Goal: Task Accomplishment & Management: Manage account settings

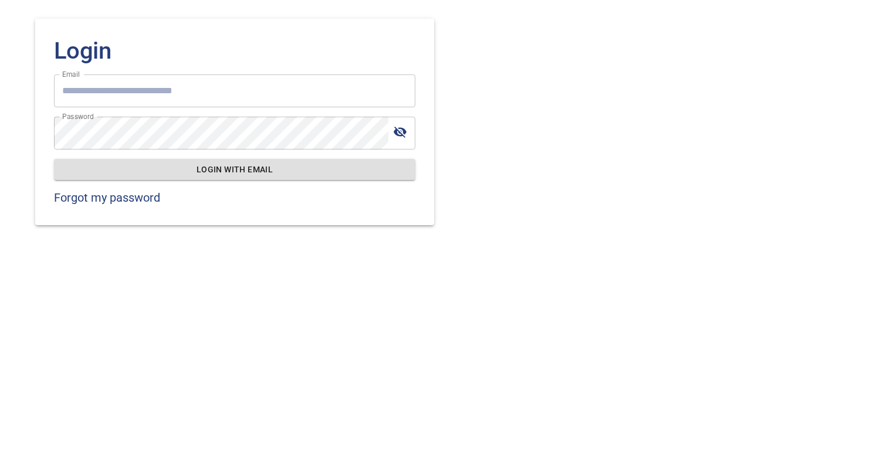
type input "**********"
click at [243, 167] on span "Login with email" at bounding box center [234, 169] width 342 height 15
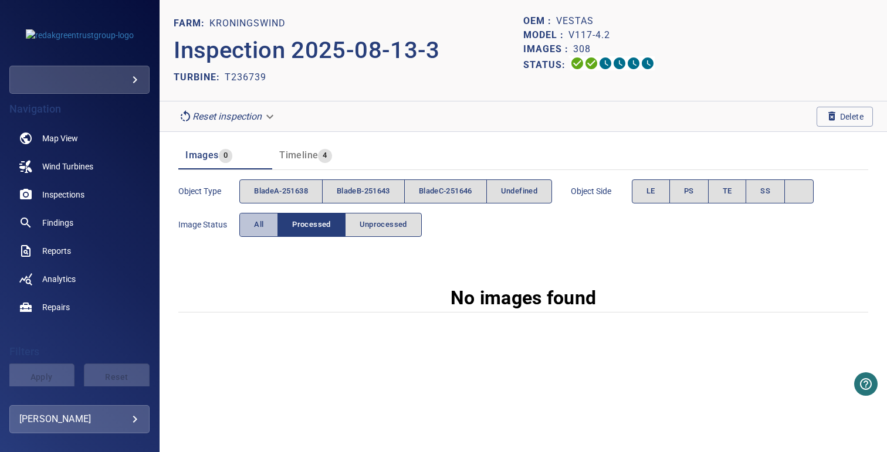
click at [264, 216] on button "All" at bounding box center [258, 225] width 39 height 24
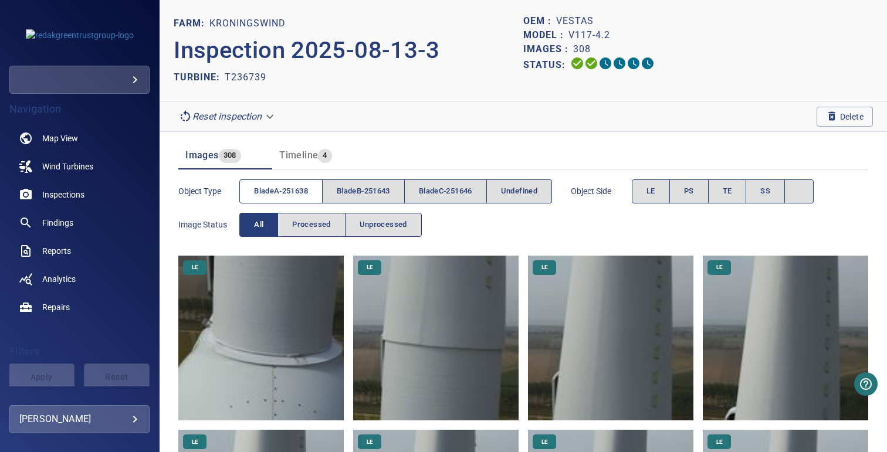
click at [306, 190] on span "bladeA-251638" at bounding box center [281, 191] width 54 height 13
click at [368, 189] on span "bladeB-251643" at bounding box center [363, 191] width 53 height 13
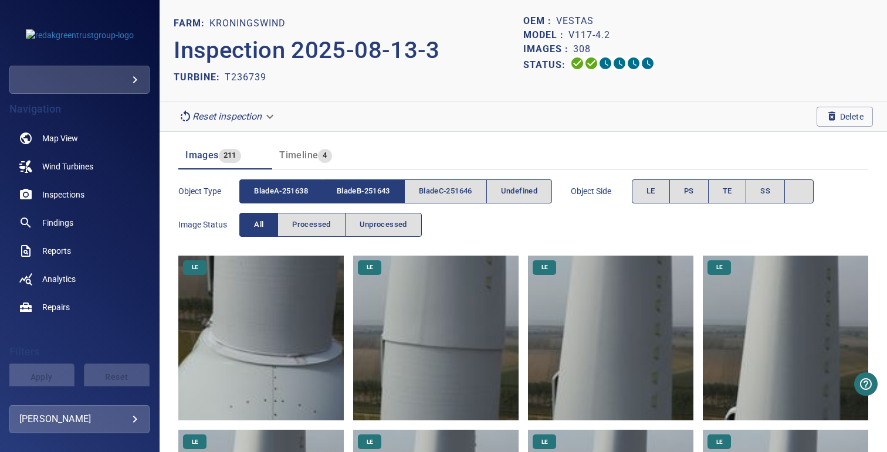
click at [292, 189] on span "bladeA-251638" at bounding box center [281, 191] width 54 height 13
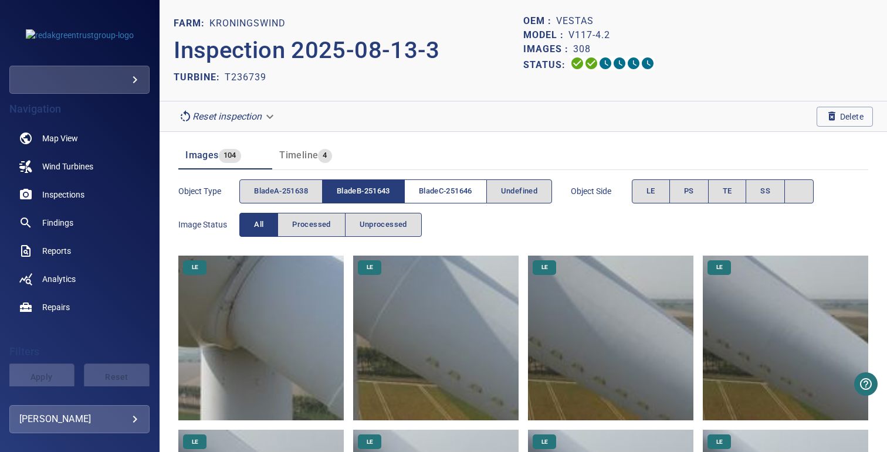
click at [434, 192] on span "bladeC-251646" at bounding box center [445, 191] width 53 height 13
click at [381, 192] on span "bladeB-251643" at bounding box center [363, 191] width 53 height 13
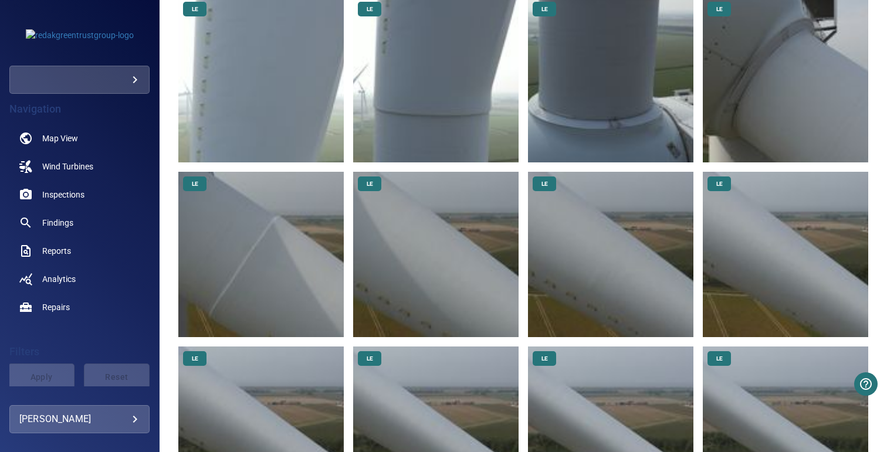
scroll to position [135, 0]
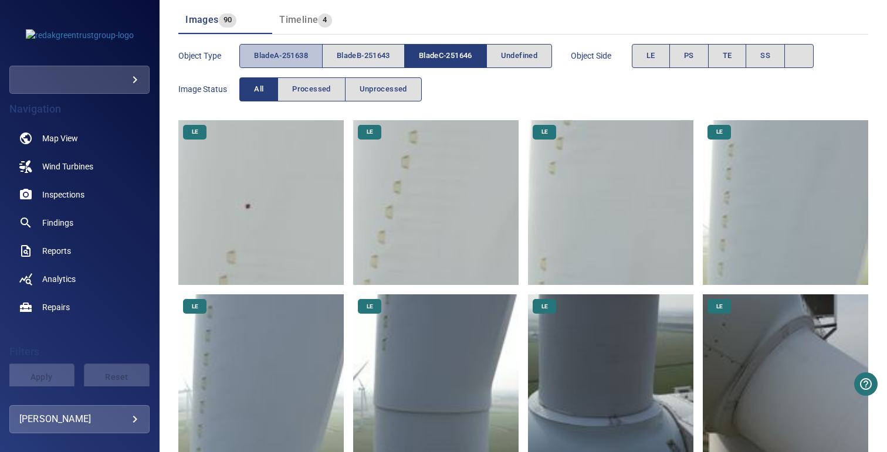
click at [289, 62] on span "bladeA-251638" at bounding box center [281, 55] width 54 height 13
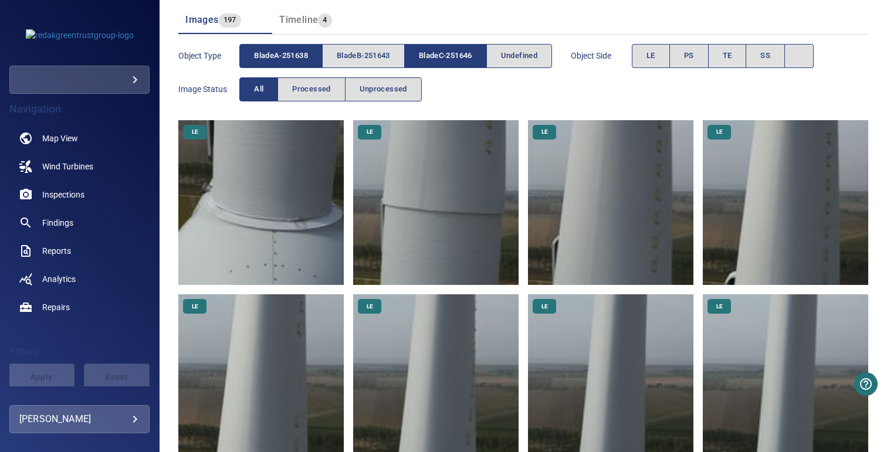
click at [441, 59] on span "bladeC-251646" at bounding box center [445, 55] width 53 height 13
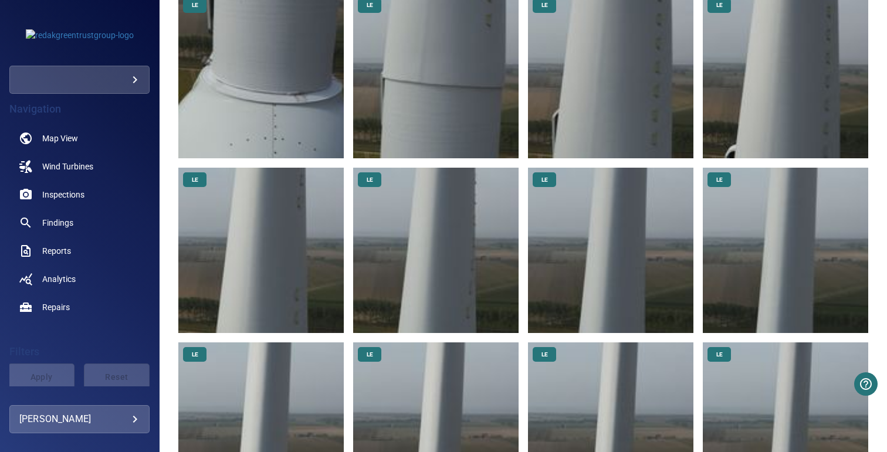
scroll to position [0, 0]
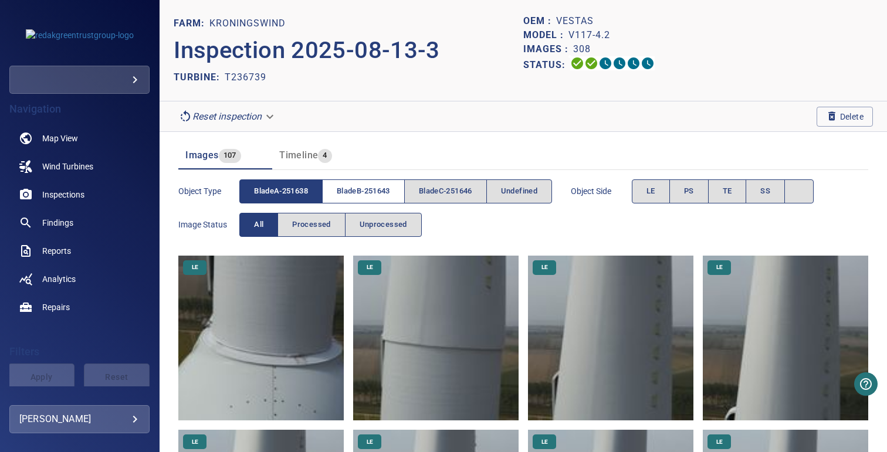
click at [366, 183] on button "bladeB-251643" at bounding box center [363, 191] width 83 height 24
click at [283, 188] on span "bladeA-251638" at bounding box center [281, 191] width 54 height 13
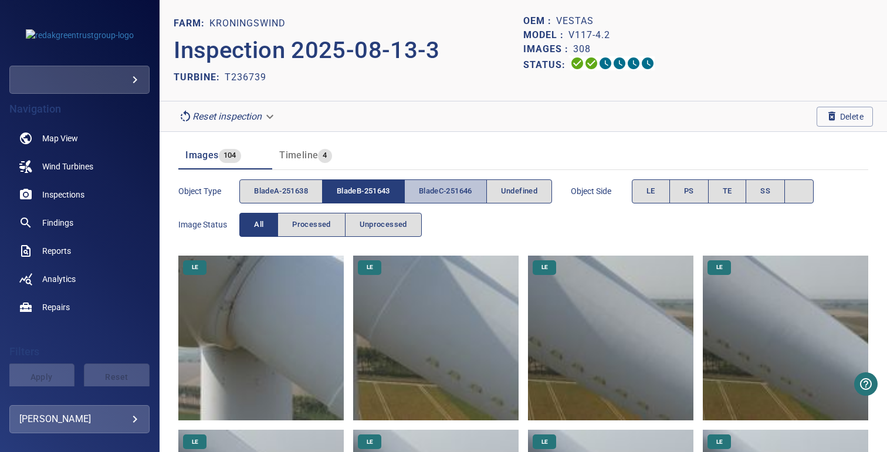
click at [434, 189] on span "bladeC-251646" at bounding box center [445, 191] width 53 height 13
click at [384, 189] on span "bladeB-251643" at bounding box center [363, 191] width 53 height 13
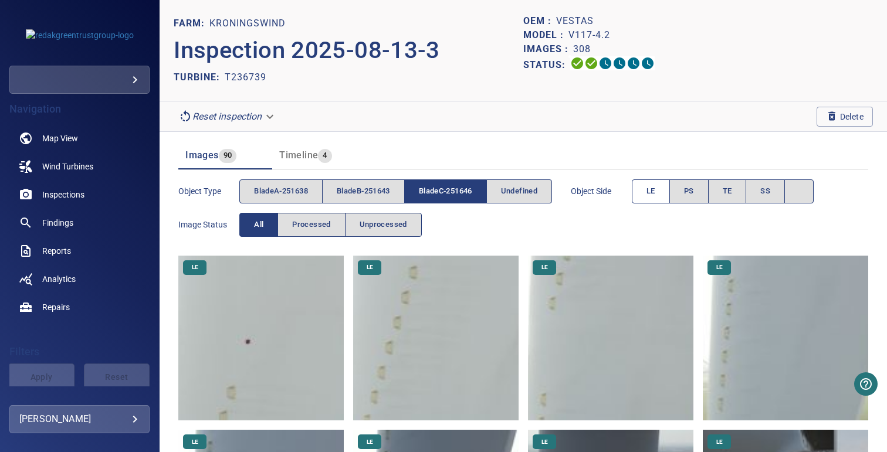
click at [663, 192] on button "LE" at bounding box center [651, 191] width 38 height 24
click at [694, 201] on button "PS" at bounding box center [688, 191] width 39 height 24
click at [650, 201] on button "LE" at bounding box center [651, 191] width 38 height 24
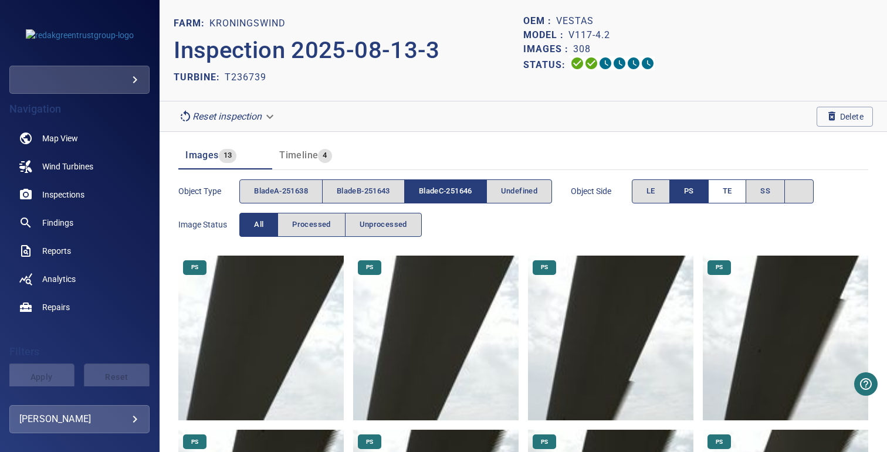
click at [723, 192] on button "TE" at bounding box center [727, 191] width 39 height 24
click at [703, 193] on button "PS" at bounding box center [688, 191] width 39 height 24
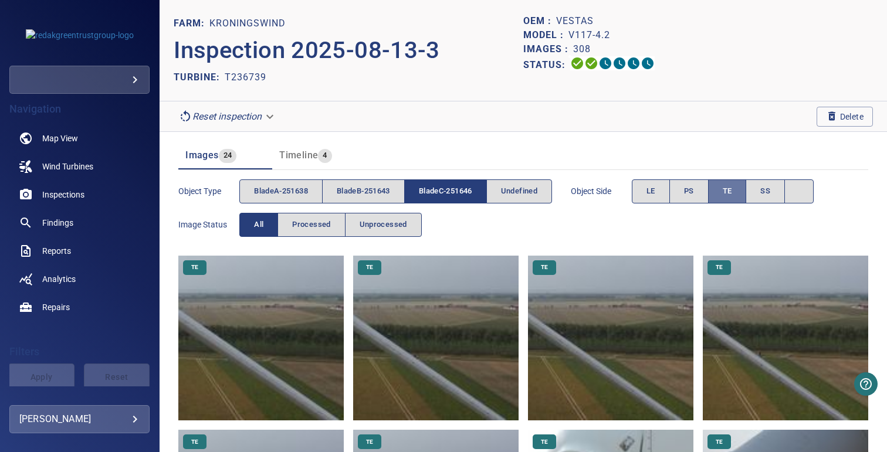
click at [725, 188] on button "TE" at bounding box center [727, 191] width 39 height 24
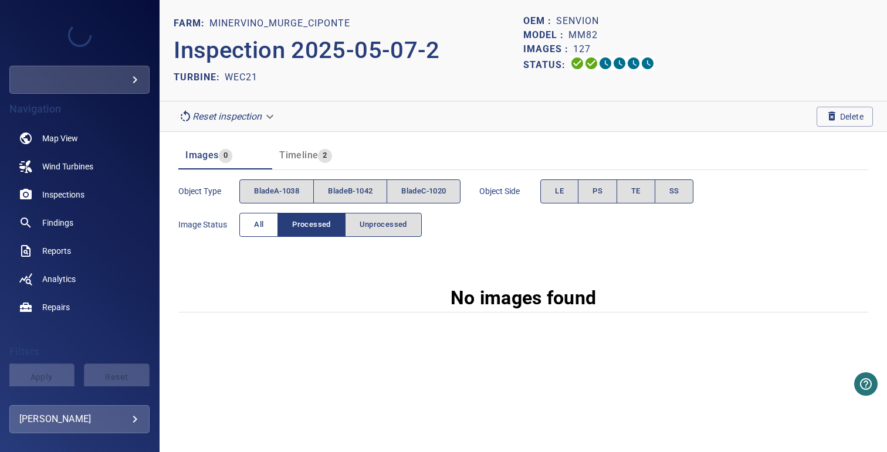
click at [262, 216] on button "All" at bounding box center [258, 225] width 39 height 24
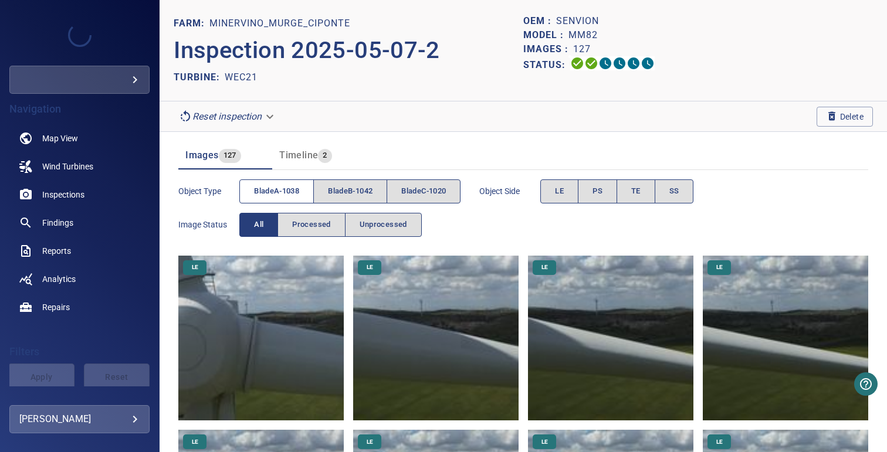
click at [272, 194] on span "bladeA-1038" at bounding box center [276, 191] width 45 height 13
click at [365, 183] on button "bladeB-1042" at bounding box center [350, 191] width 74 height 24
click at [290, 189] on span "bladeA-1038" at bounding box center [276, 191] width 45 height 13
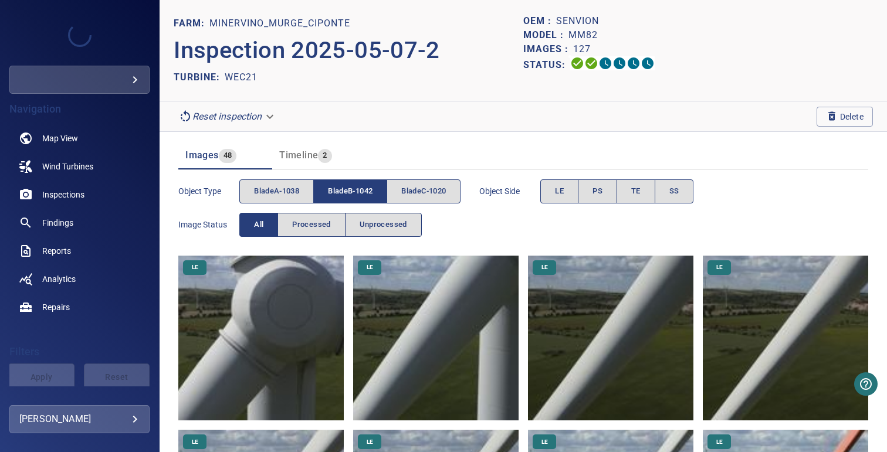
click at [420, 189] on span "bladeC-1020" at bounding box center [423, 191] width 45 height 13
click at [361, 197] on span "bladeB-1042" at bounding box center [350, 191] width 45 height 13
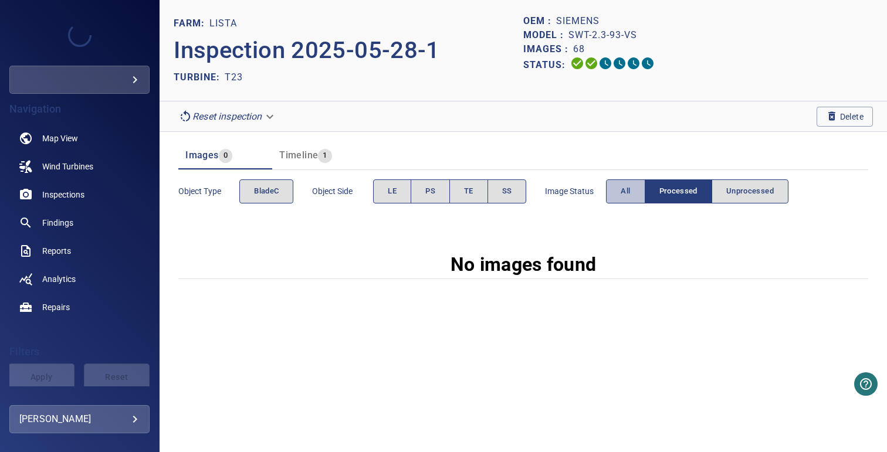
click at [622, 196] on span "All" at bounding box center [624, 191] width 9 height 13
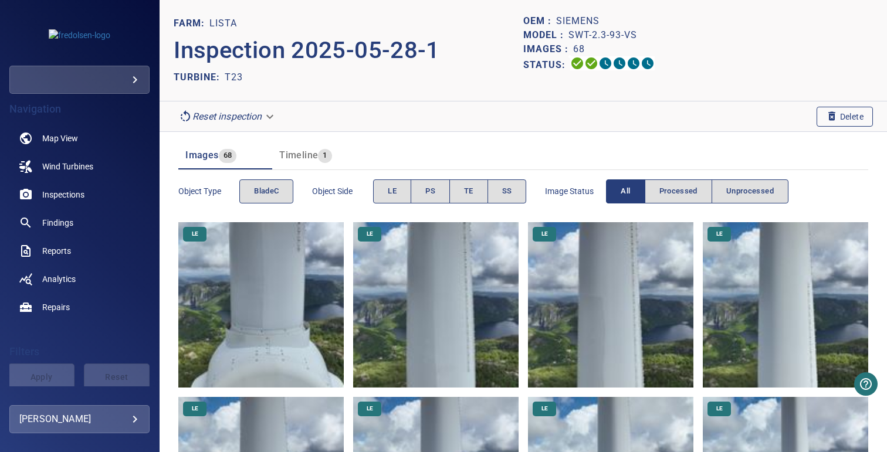
click at [844, 121] on span "Delete" at bounding box center [845, 116] width 38 height 13
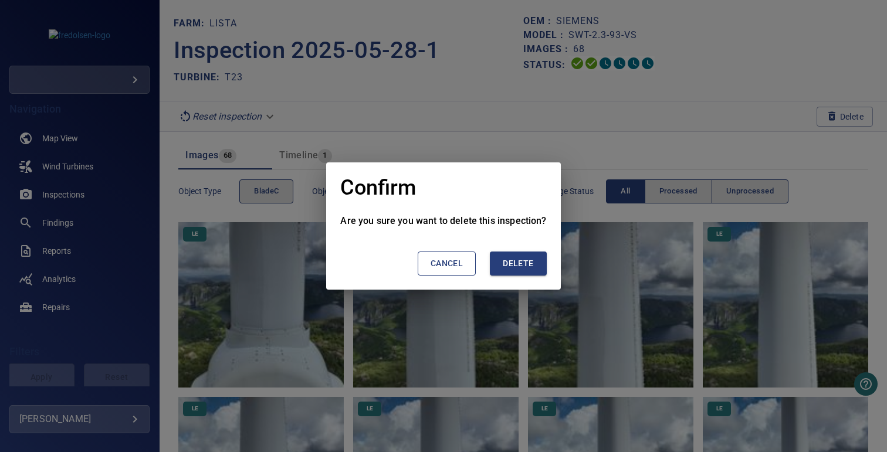
click at [517, 264] on span "Delete" at bounding box center [518, 263] width 30 height 15
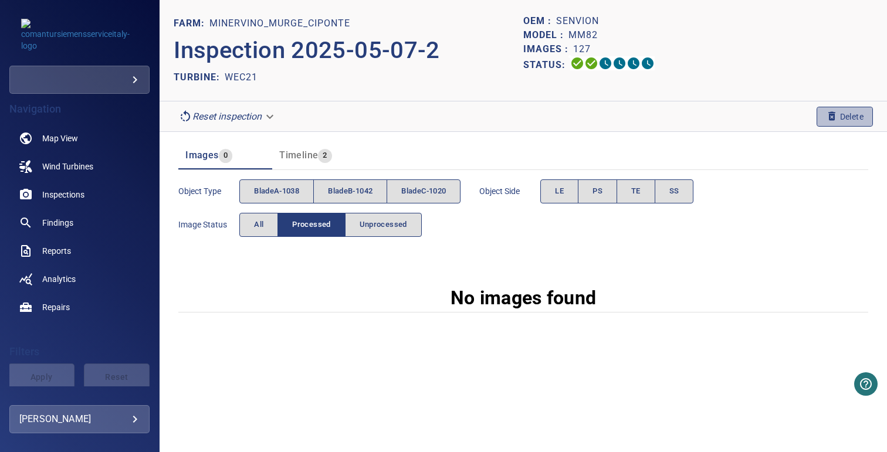
click at [835, 119] on icon "button" at bounding box center [832, 116] width 12 height 12
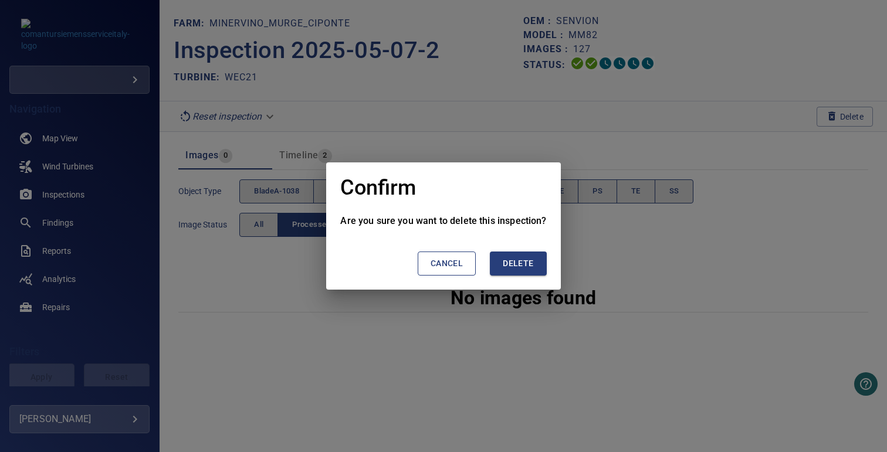
click at [509, 266] on span "Delete" at bounding box center [518, 263] width 30 height 15
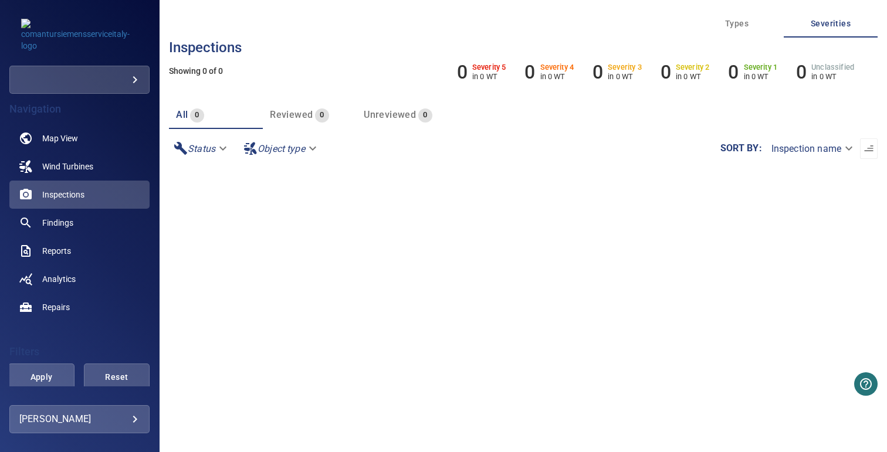
click at [408, 287] on section at bounding box center [523, 315] width 708 height 294
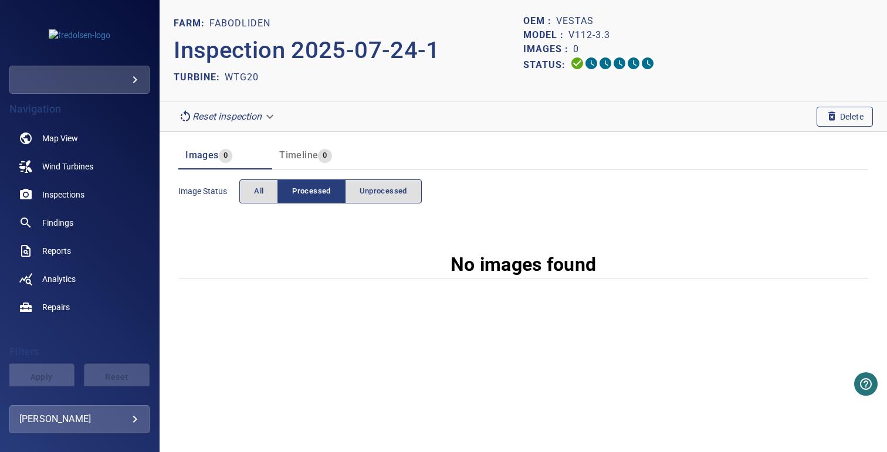
click at [844, 120] on span "Delete" at bounding box center [845, 116] width 38 height 13
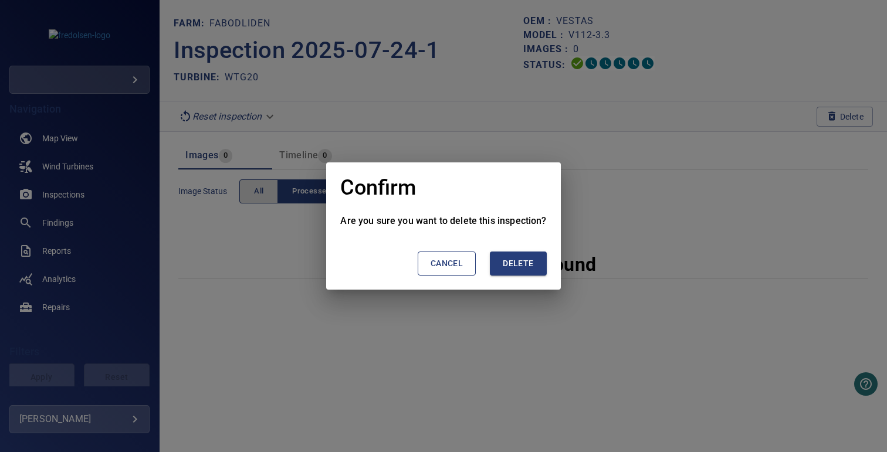
click at [530, 262] on span "Delete" at bounding box center [518, 263] width 30 height 15
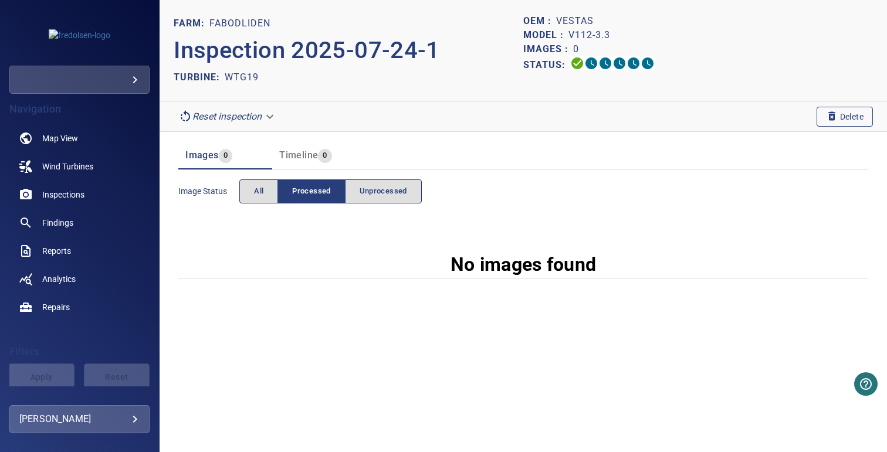
click at [842, 117] on span "Delete" at bounding box center [845, 116] width 38 height 13
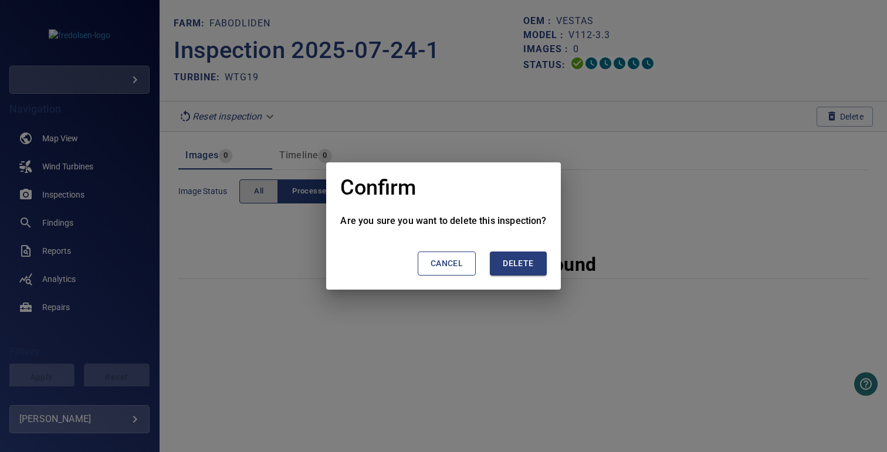
click at [499, 264] on button "Delete" at bounding box center [518, 264] width 56 height 24
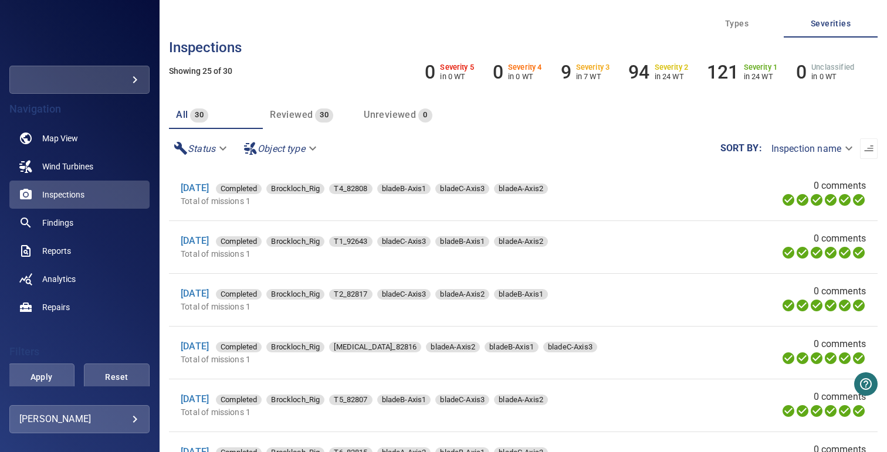
scroll to position [83, 0]
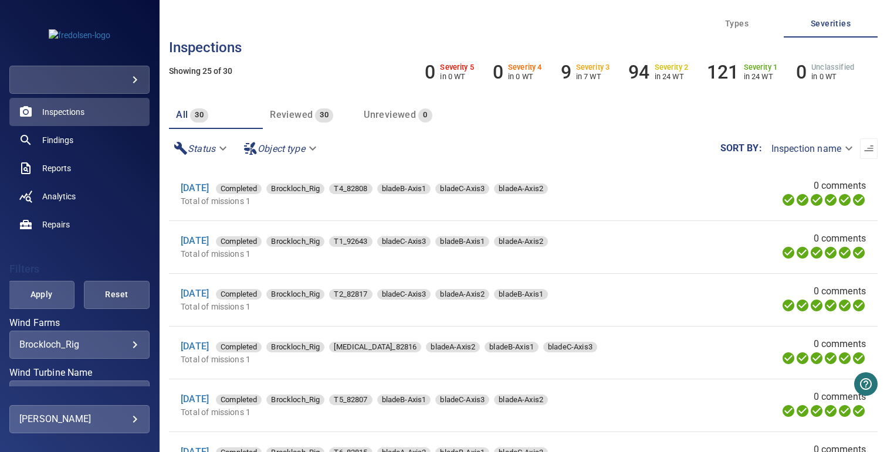
click at [62, 347] on body "**********" at bounding box center [443, 226] width 887 height 452
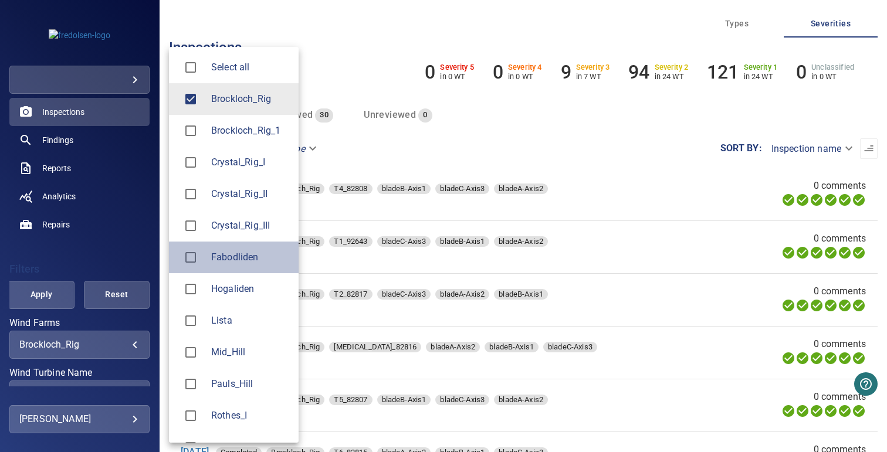
click at [233, 255] on span "Fabodliden" at bounding box center [250, 257] width 78 height 14
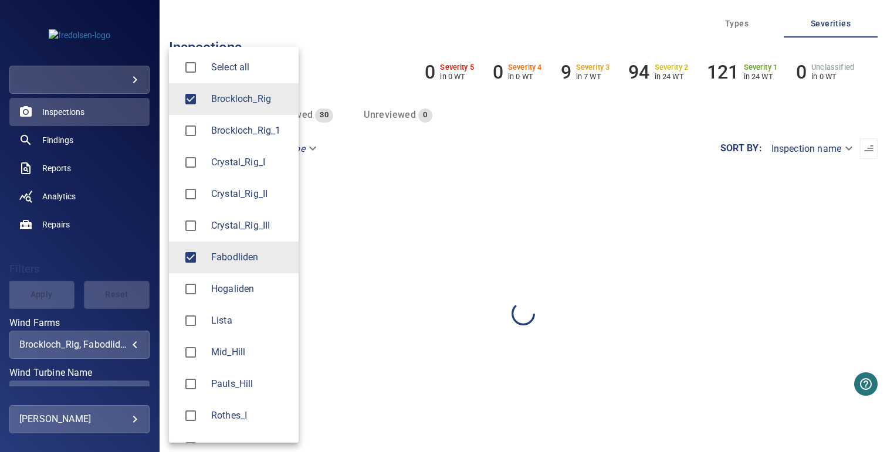
drag, startPoint x: 229, startPoint y: 104, endPoint x: 269, endPoint y: 104, distance: 39.9
click at [229, 104] on span "Brockloch_Rig" at bounding box center [250, 99] width 78 height 14
type input "**********"
click at [381, 104] on div at bounding box center [443, 226] width 887 height 452
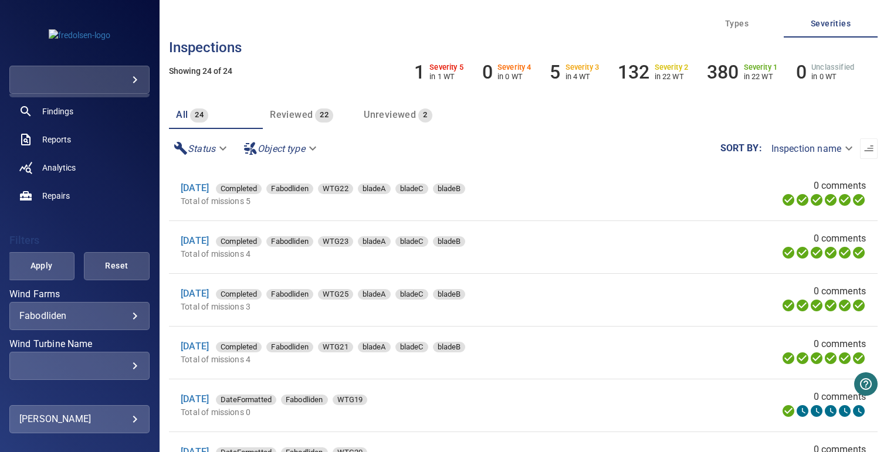
scroll to position [151, 0]
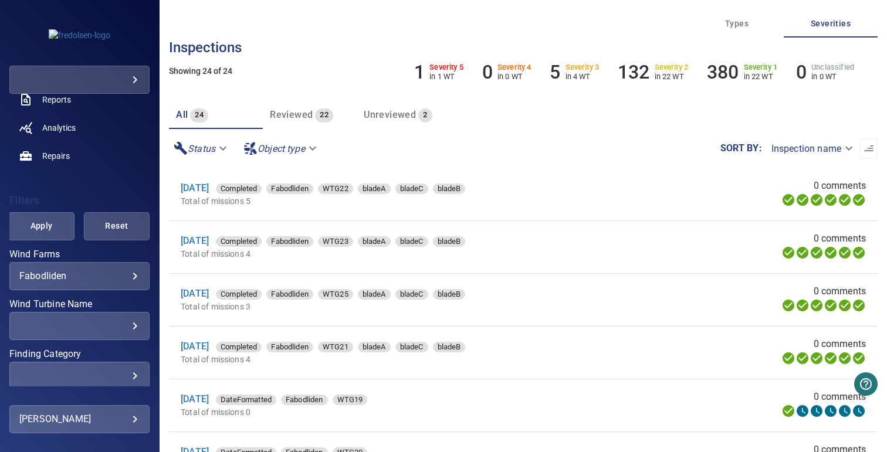
click at [72, 328] on div "​" at bounding box center [79, 325] width 120 height 11
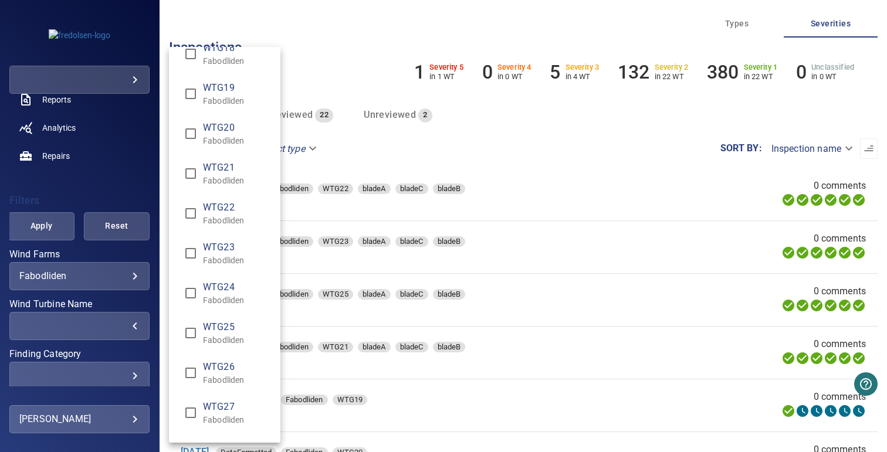
scroll to position [620, 0]
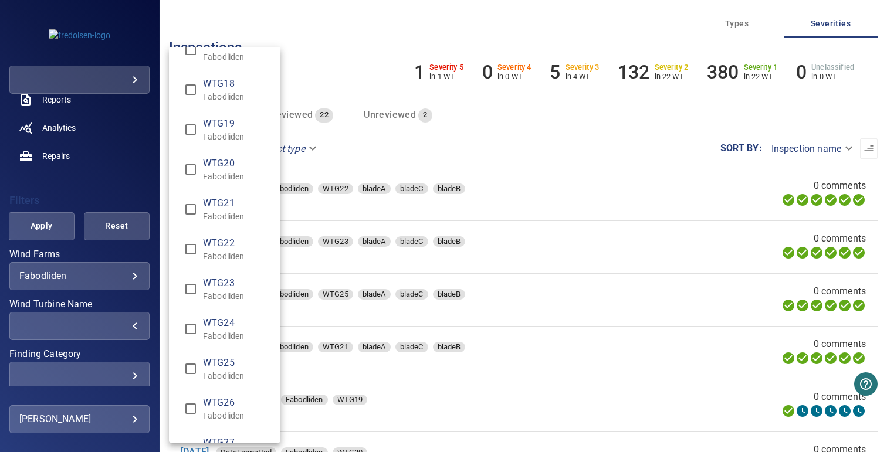
click at [230, 122] on span "WTG19" at bounding box center [237, 124] width 68 height 14
click at [226, 169] on span "WTG20" at bounding box center [237, 164] width 68 height 14
type input "**********"
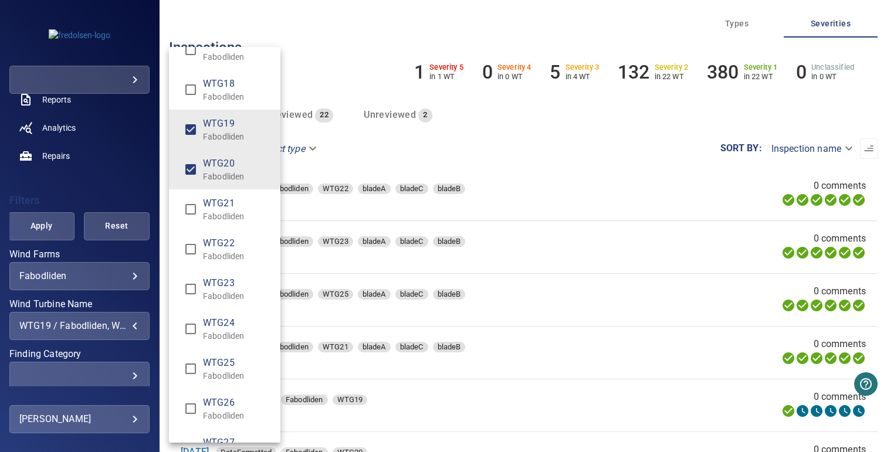
click at [80, 191] on div "Wind Turbine Name" at bounding box center [443, 226] width 887 height 452
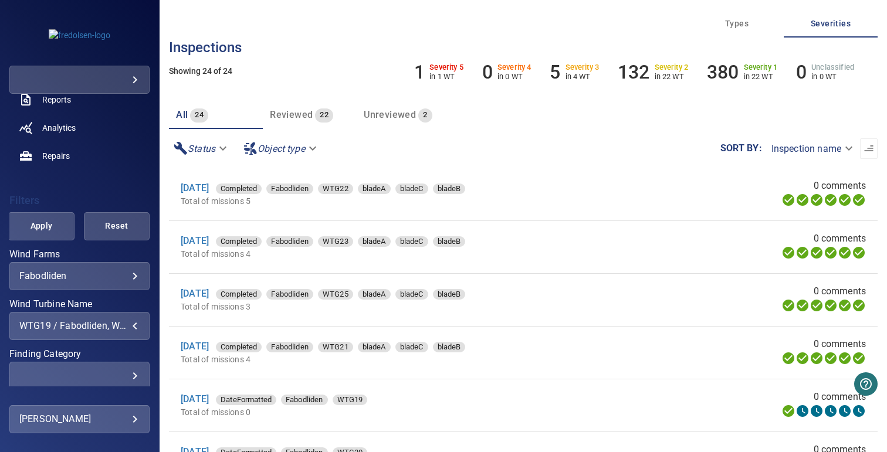
click at [48, 225] on div "WTG01 Fabodliden WTG02 Fabodliden WTG03 Fabodliden WTG04 Fabodliden WTG05 Fabod…" at bounding box center [443, 226] width 887 height 452
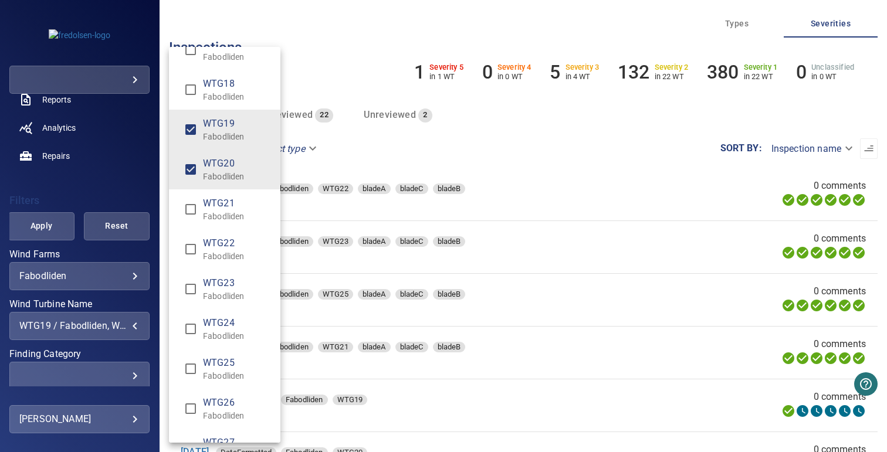
click at [48, 225] on div "Wind Turbine Name" at bounding box center [443, 226] width 887 height 452
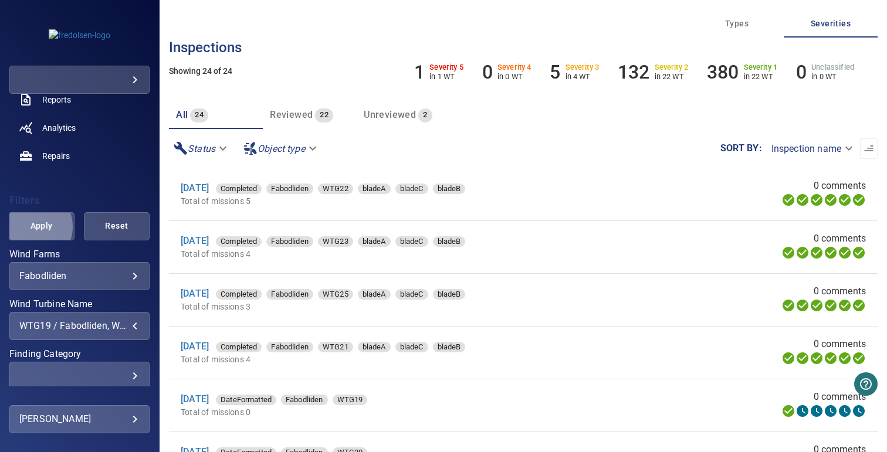
click at [30, 227] on span "Apply" at bounding box center [41, 226] width 36 height 15
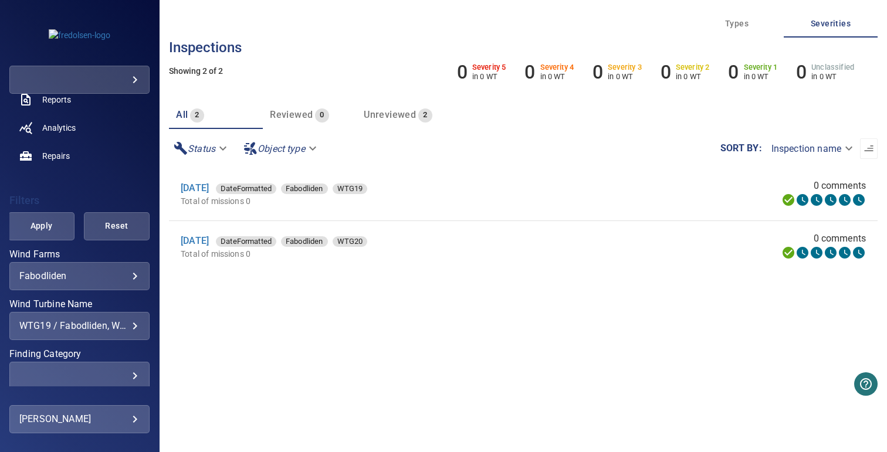
scroll to position [252, 0]
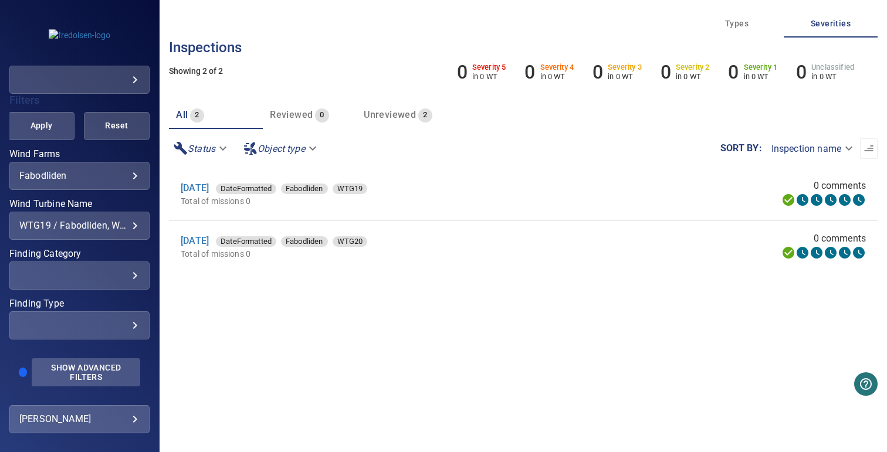
click at [76, 364] on span "Show Advanced Filters" at bounding box center [86, 372] width 94 height 19
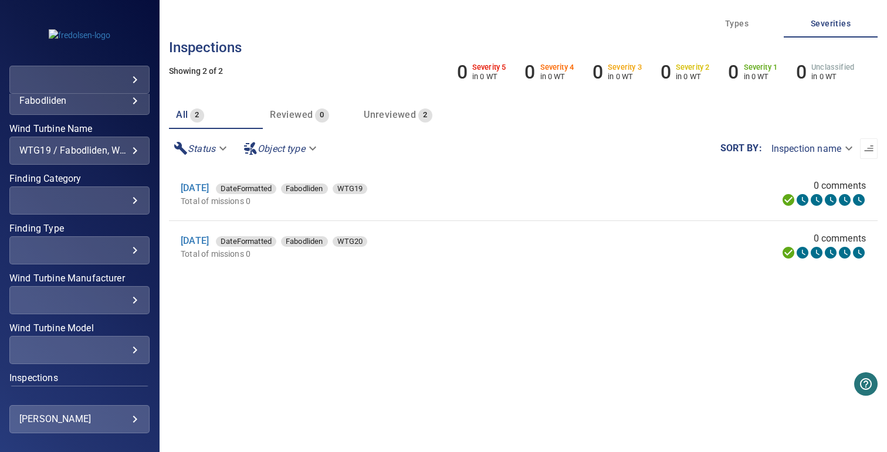
scroll to position [410, 0]
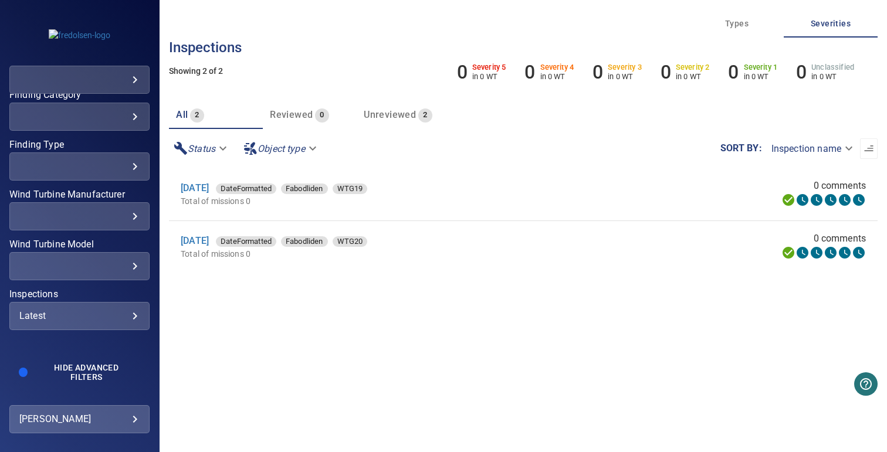
click at [59, 321] on div "Latest ****** ​" at bounding box center [79, 316] width 140 height 28
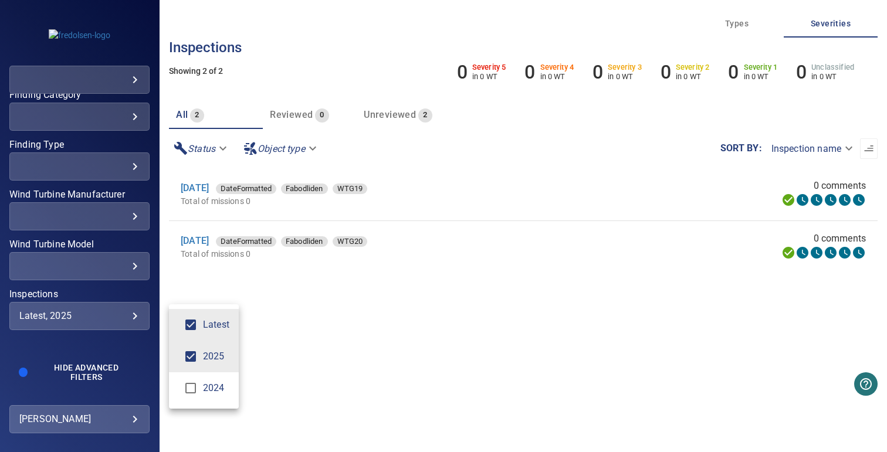
type input "****"
click at [284, 320] on div "Inspections" at bounding box center [443, 226] width 887 height 452
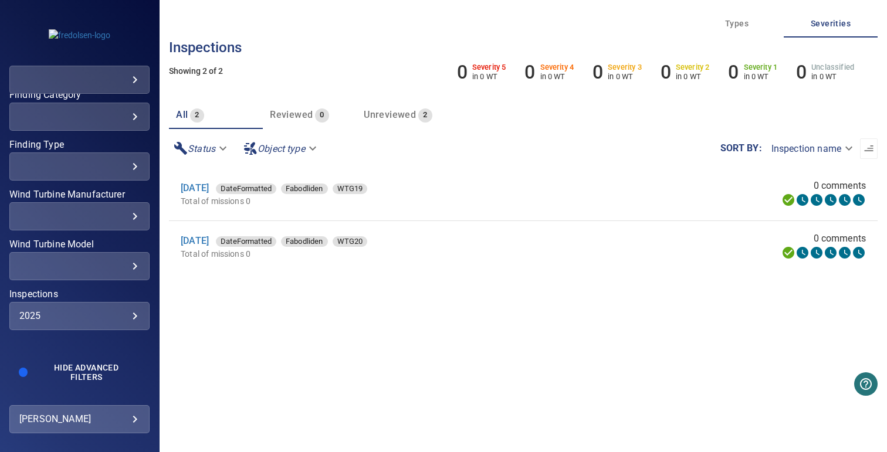
scroll to position [213, 0]
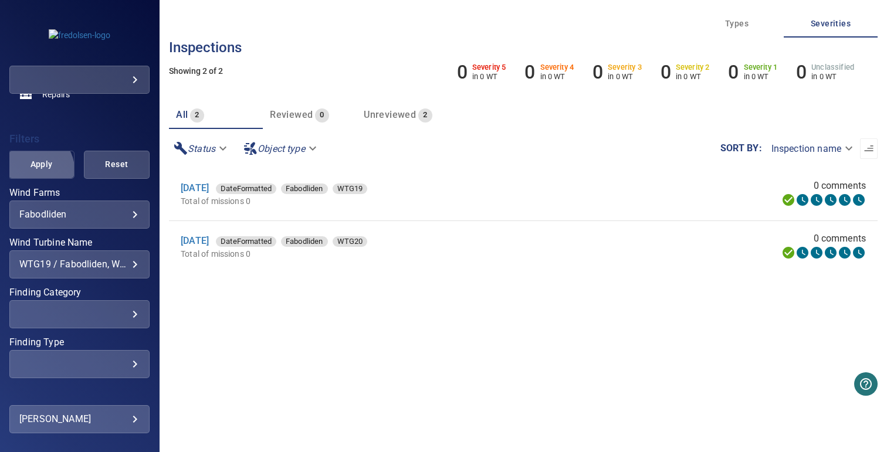
click at [33, 169] on span "Apply" at bounding box center [41, 164] width 36 height 15
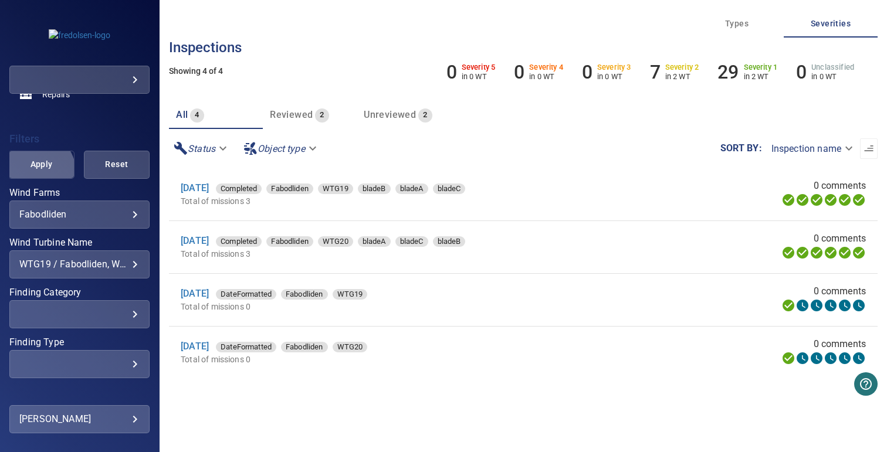
click at [35, 171] on span "Apply" at bounding box center [41, 164] width 36 height 15
